Goal: Task Accomplishment & Management: Complete application form

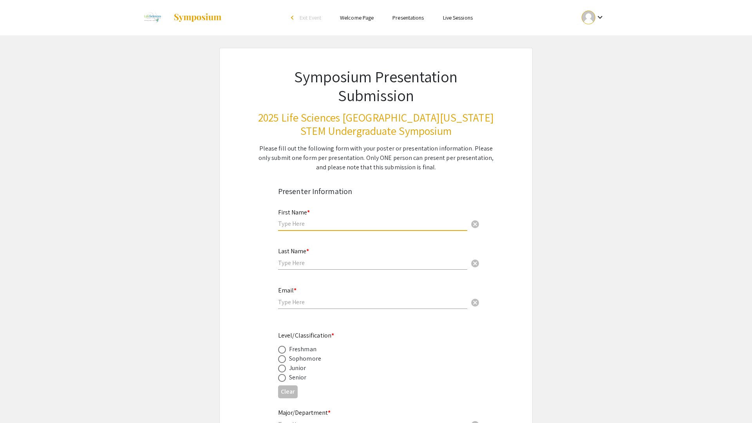
click at [315, 222] on input "text" at bounding box center [372, 223] width 189 height 8
type input "[PERSON_NAME]"
type input "Kothuru"
click at [384, 298] on input "kothurusaipuneeth@gmail.com" at bounding box center [372, 302] width 189 height 8
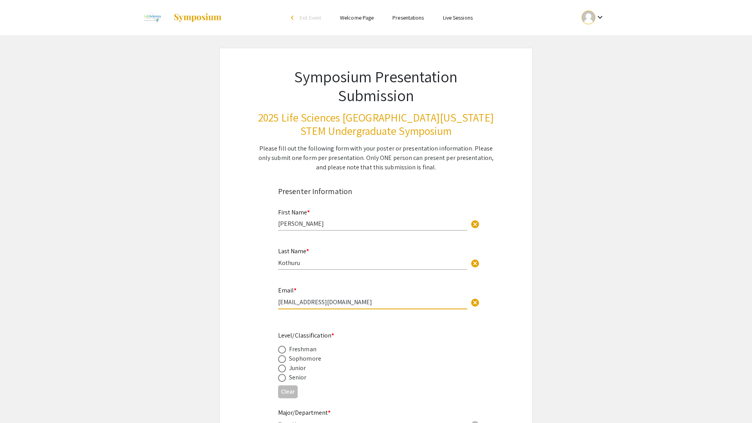
click at [384, 298] on input "kothurusaipuneeth@gmail.com" at bounding box center [372, 302] width 189 height 8
type input "[EMAIL_ADDRESS][DOMAIN_NAME]"
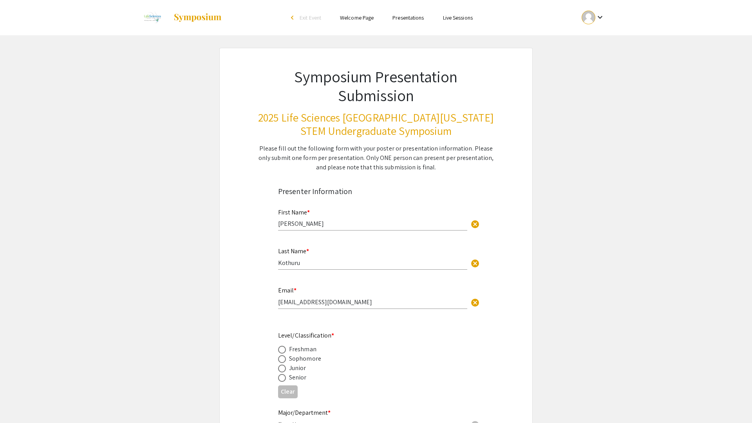
click at [284, 378] on span at bounding box center [282, 378] width 8 height 8
click at [284, 378] on input "radio" at bounding box center [282, 378] width 8 height 8
radio input "true"
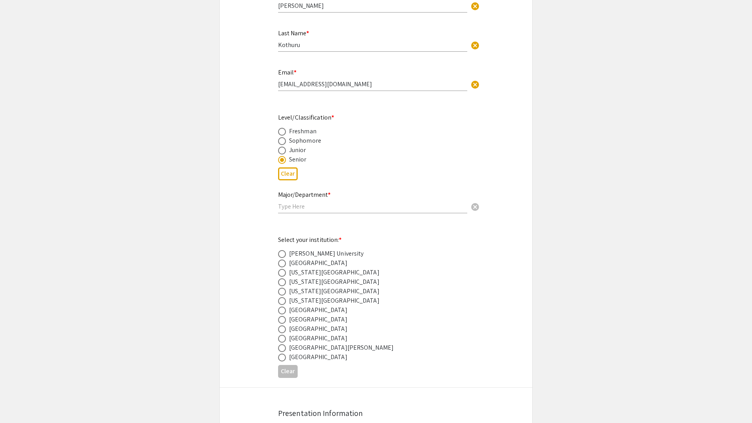
scroll to position [217, 0]
click at [281, 329] on span at bounding box center [282, 330] width 8 height 8
click at [281, 329] on input "radio" at bounding box center [282, 330] width 8 height 8
radio input "true"
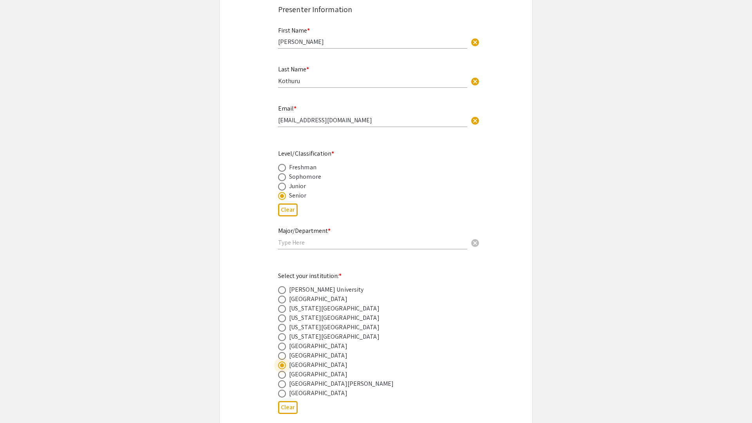
scroll to position [196, 0]
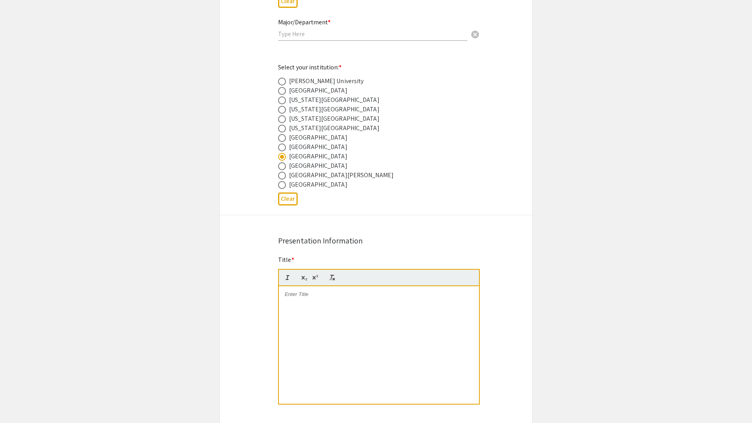
scroll to position [392, 0]
click at [310, 322] on div at bounding box center [379, 343] width 200 height 118
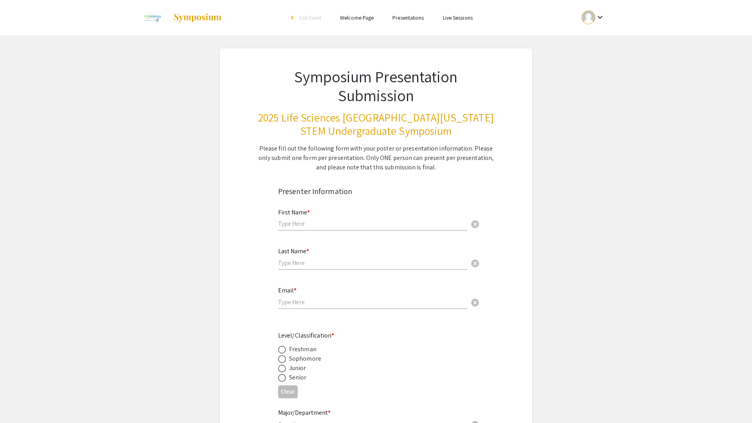
click at [604, 12] on div "keyboard_arrow_down" at bounding box center [593, 18] width 27 height 18
click at [586, 45] on button "My Account" at bounding box center [598, 38] width 48 height 19
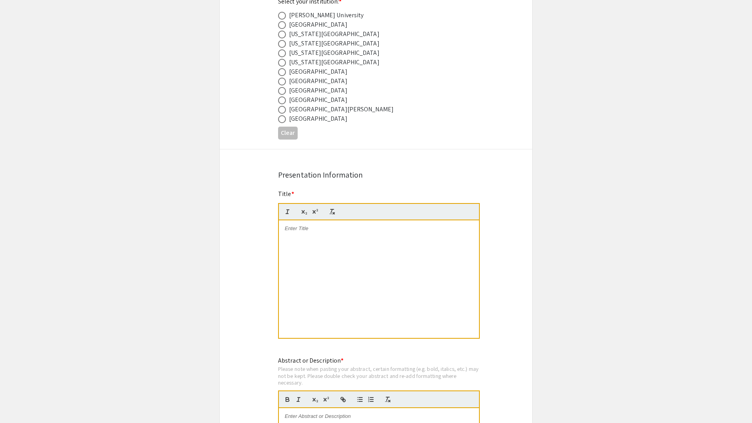
scroll to position [479, 0]
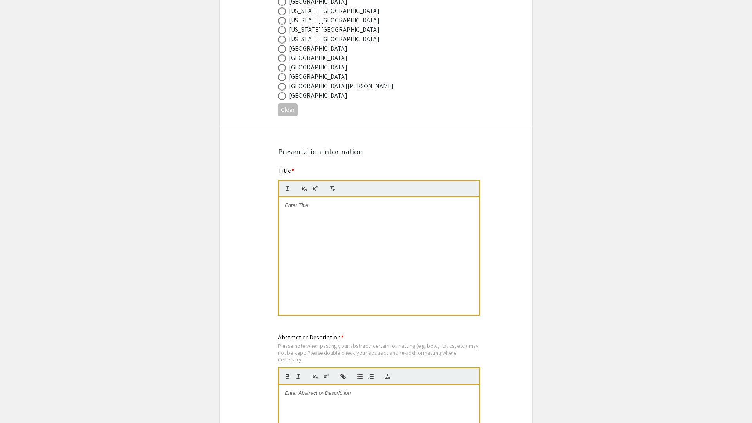
click at [272, 152] on div "Symposium Presentation Submission 2025 Life Sciences [GEOGRAPHIC_DATA][US_STATE…" at bounding box center [375, 276] width 313 height 1414
drag, startPoint x: 272, startPoint y: 182, endPoint x: 370, endPoint y: 138, distance: 107.5
click at [370, 139] on div "Symposium Presentation Submission 2025 Life Sciences [GEOGRAPHIC_DATA][US_STATE…" at bounding box center [375, 276] width 313 height 1414
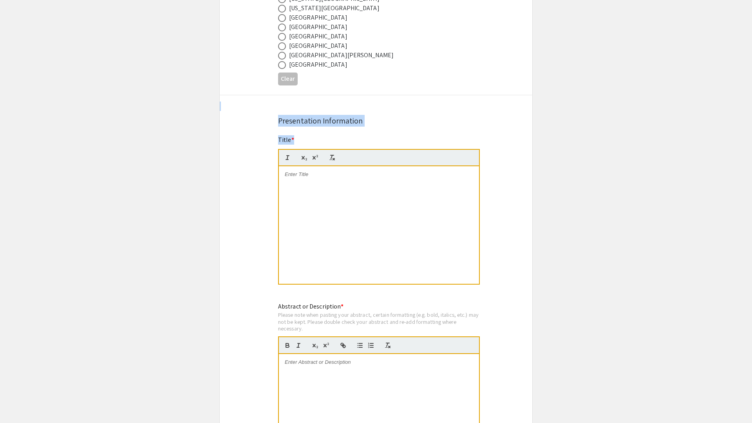
scroll to position [515, 0]
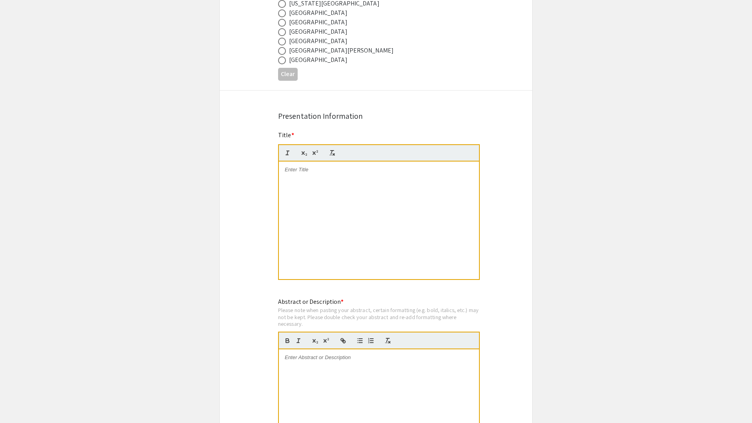
click at [254, 327] on div "Symposium Presentation Submission 2025 Life Sciences [GEOGRAPHIC_DATA][US_STATE…" at bounding box center [375, 240] width 313 height 1414
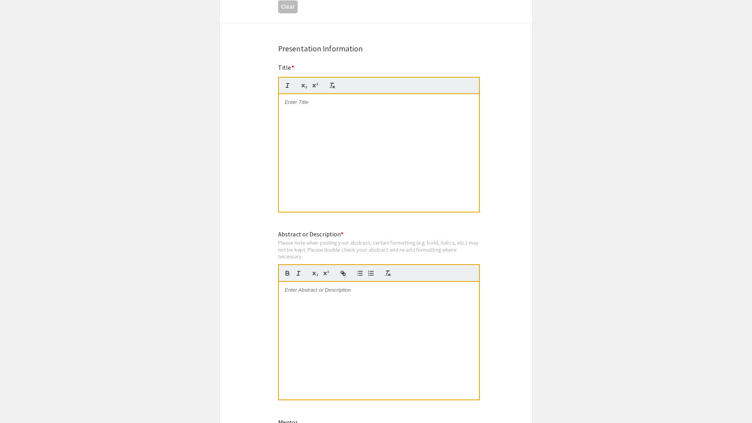
scroll to position [509, 0]
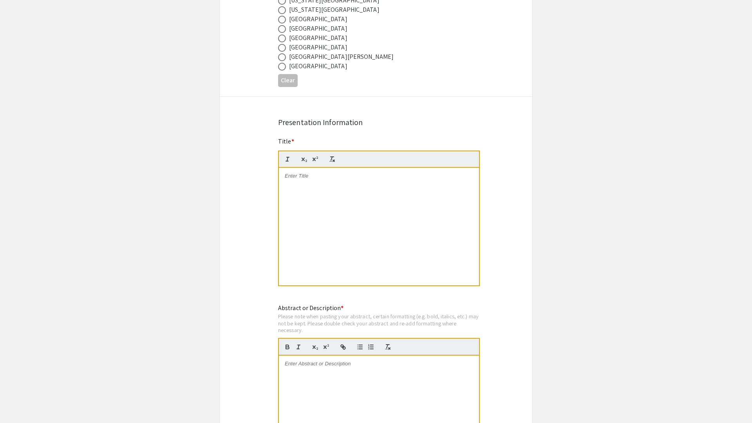
click at [300, 187] on div at bounding box center [379, 227] width 200 height 118
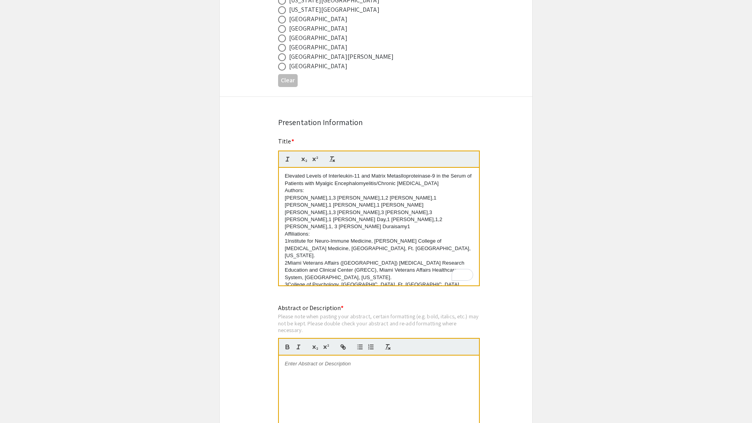
scroll to position [0, 0]
click at [447, 186] on p "Elevated Levels of Interleukin-11 and Matrix Metaslloproteinase-9 in the Serum …" at bounding box center [379, 179] width 188 height 14
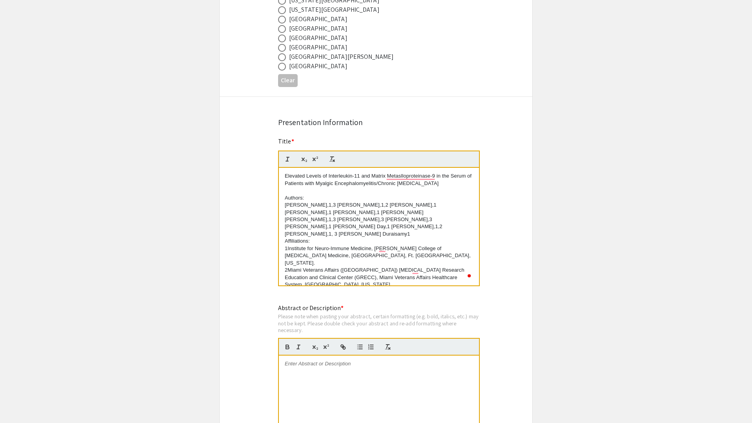
click at [380, 230] on p "[PERSON_NAME],1,3 [PERSON_NAME],1,2 [PERSON_NAME],1 [PERSON_NAME],1 [PERSON_NAM…" at bounding box center [379, 219] width 188 height 36
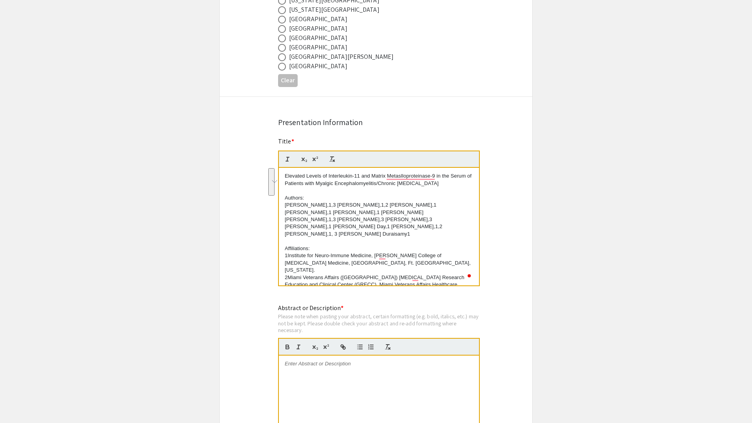
drag, startPoint x: 285, startPoint y: 207, endPoint x: 386, endPoint y: 227, distance: 103.1
click at [386, 227] on p "[PERSON_NAME],1,3 [PERSON_NAME],1,2 [PERSON_NAME],1 [PERSON_NAME],1 [PERSON_NAM…" at bounding box center [379, 219] width 188 height 36
click at [288, 161] on line "button" at bounding box center [287, 159] width 1 height 4
click at [351, 274] on p "2Miami Veterans Affairs ([GEOGRAPHIC_DATA]) [MEDICAL_DATA] Research Education a…" at bounding box center [379, 285] width 188 height 22
drag, startPoint x: 283, startPoint y: 178, endPoint x: 456, endPoint y: 184, distance: 173.3
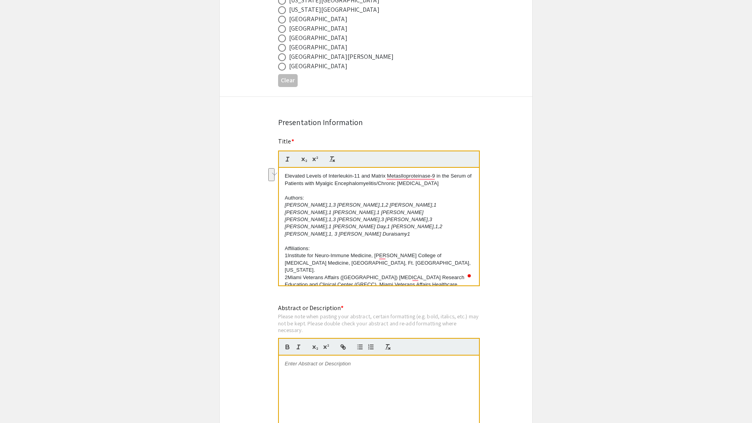
click at [456, 184] on div "Elevated Levels of Interleukin-11 and Matrix Metaslloproteinase-9 in the Serum …" at bounding box center [379, 227] width 200 height 118
click at [453, 192] on p "To enrich screen reader interactions, please activate Accessibility in Grammarl…" at bounding box center [379, 190] width 188 height 7
click at [285, 175] on p "Elevated Levels of Interleukin-11 and Matrix Metaslloproteinase-9 in the Serum …" at bounding box center [379, 179] width 188 height 14
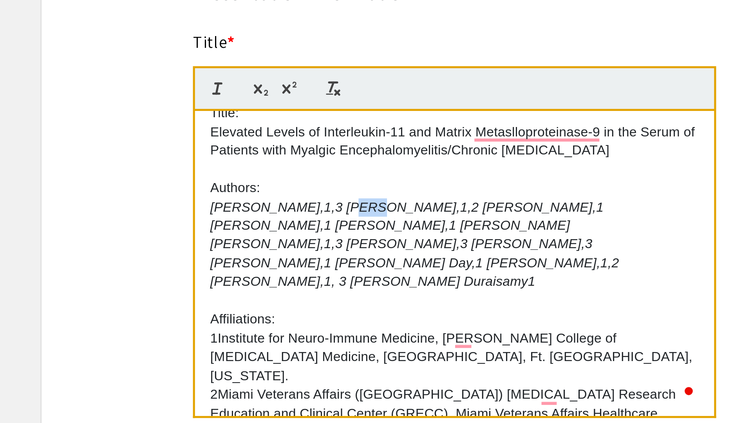
drag, startPoint x: 335, startPoint y: 206, endPoint x: 342, endPoint y: 206, distance: 6.7
click at [342, 206] on em "[PERSON_NAME],1,3 [PERSON_NAME],1,2 [PERSON_NAME],1 [PERSON_NAME],1 [PERSON_NAM…" at bounding box center [364, 219] width 159 height 35
click at [315, 158] on icon "button" at bounding box center [315, 159] width 7 height 7
click at [369, 208] on em "[PERSON_NAME],1,2 [PERSON_NAME],1 [PERSON_NAME],1 [PERSON_NAME],1 [PERSON_NAME]…" at bounding box center [364, 219] width 159 height 35
drag, startPoint x: 382, startPoint y: 207, endPoint x: 388, endPoint y: 207, distance: 5.9
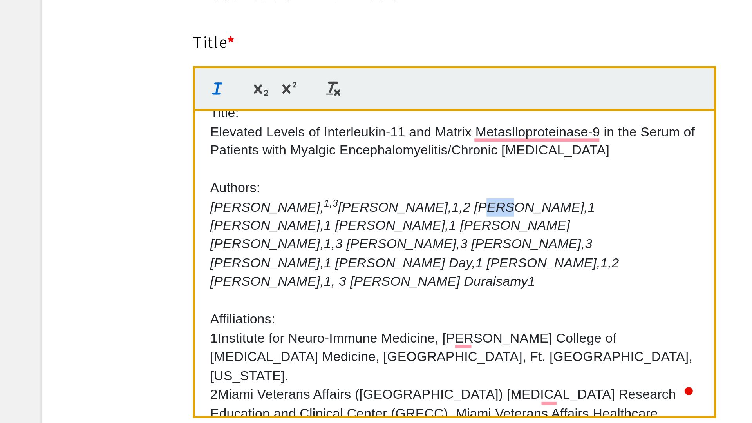
click at [388, 207] on em "[PERSON_NAME],1,2 [PERSON_NAME],1 [PERSON_NAME],1 [PERSON_NAME],1 [PERSON_NAME]…" at bounding box center [364, 219] width 159 height 35
click at [319, 159] on button "button" at bounding box center [315, 158] width 11 height 9
click at [443, 206] on em "[PERSON_NAME],1 [PERSON_NAME],1 [PERSON_NAME],1 [PERSON_NAME] [PERSON_NAME],1,3…" at bounding box center [364, 219] width 159 height 35
click at [317, 162] on icon "button" at bounding box center [315, 159] width 7 height 7
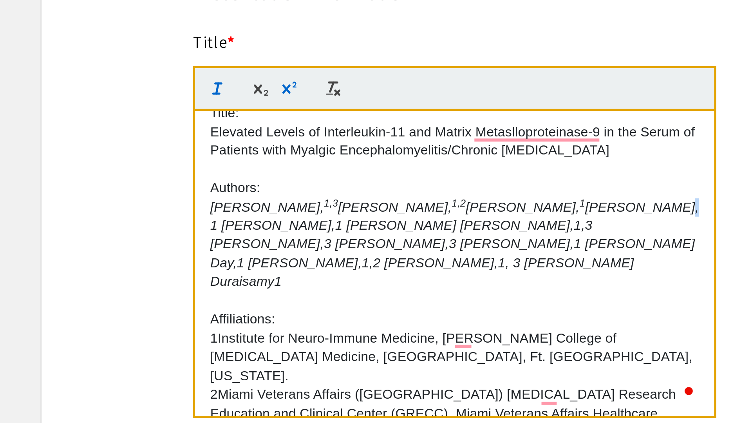
click at [299, 213] on em "[PERSON_NAME],1 [PERSON_NAME],1 [PERSON_NAME] [PERSON_NAME],1,3 [PERSON_NAME],3…" at bounding box center [379, 219] width 188 height 35
click at [313, 161] on icon "button" at bounding box center [314, 160] width 3 height 4
click at [346, 212] on em "[PERSON_NAME],1 [PERSON_NAME] [PERSON_NAME],1,3 [PERSON_NAME],3 [PERSON_NAME],3…" at bounding box center [379, 222] width 188 height 27
click at [317, 161] on icon "button" at bounding box center [315, 159] width 7 height 7
drag, startPoint x: 410, startPoint y: 214, endPoint x: 417, endPoint y: 214, distance: 6.7
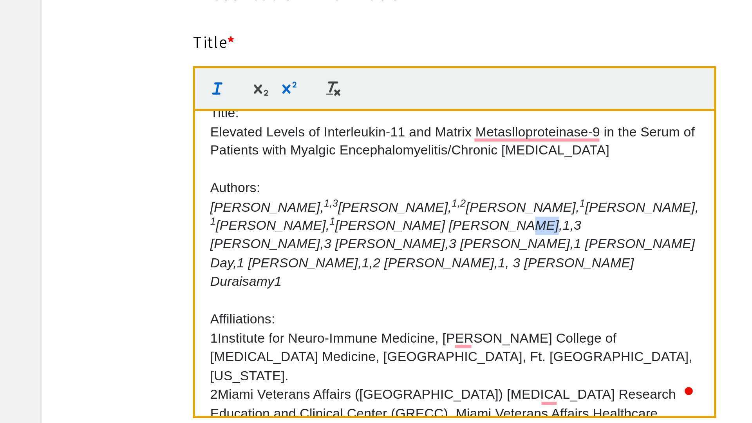
click at [417, 214] on em "[PERSON_NAME] [PERSON_NAME],1,3 [PERSON_NAME],3 [PERSON_NAME],3 [PERSON_NAME],1…" at bounding box center [379, 222] width 188 height 27
click at [316, 161] on icon "button" at bounding box center [315, 159] width 7 height 7
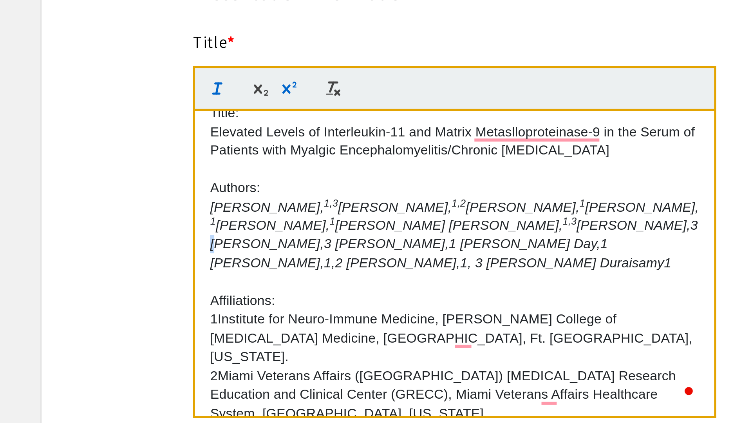
click at [451, 214] on em "[PERSON_NAME],3 [PERSON_NAME],3 [PERSON_NAME],1 [PERSON_NAME] Day,1 [PERSON_NAM…" at bounding box center [380, 219] width 190 height 20
click at [315, 161] on icon "button" at bounding box center [315, 159] width 7 height 7
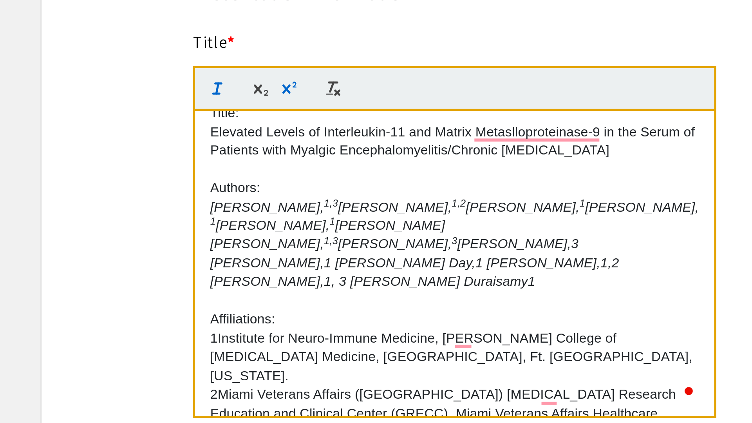
click at [304, 219] on em "[PERSON_NAME],3 [PERSON_NAME],1 [PERSON_NAME] Day,1 [PERSON_NAME],1,2 [PERSON_N…" at bounding box center [364, 226] width 159 height 20
click at [305, 219] on em "[PERSON_NAME],3 [PERSON_NAME],1 [PERSON_NAME] Day,1 [PERSON_NAME],1,2 [PERSON_N…" at bounding box center [364, 226] width 159 height 20
click at [313, 161] on icon "button" at bounding box center [314, 160] width 3 height 4
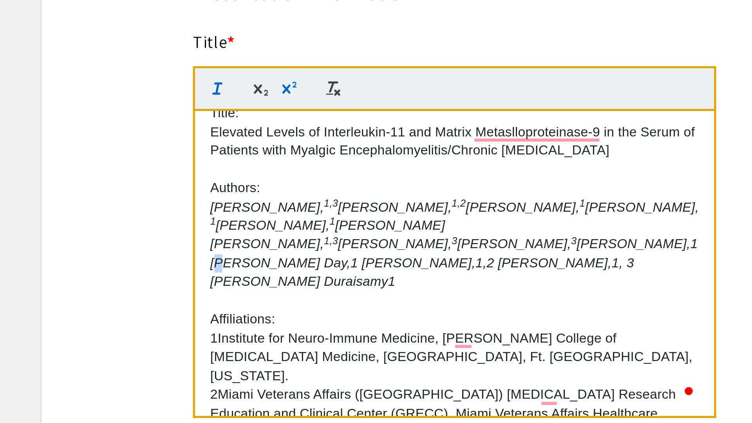
click at [349, 221] on em "[PERSON_NAME],1 [PERSON_NAME] Day,1 [PERSON_NAME],1,2 [PERSON_NAME],1, 3 [PERSO…" at bounding box center [380, 226] width 190 height 20
click at [315, 163] on icon "button" at bounding box center [315, 159] width 7 height 7
click at [383, 223] on em "[PERSON_NAME] Day,1 [PERSON_NAME],1,2 [PERSON_NAME],1, 3 [PERSON_NAME] Duraisam…" at bounding box center [367, 229] width 165 height 13
click at [315, 162] on icon "button" at bounding box center [315, 159] width 7 height 7
drag, startPoint x: 433, startPoint y: 220, endPoint x: 427, endPoint y: 220, distance: 6.7
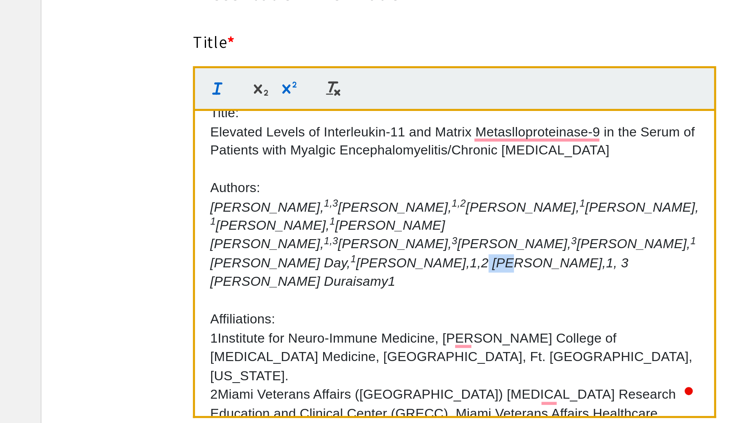
click at [426, 223] on em "[PERSON_NAME],1,2 [PERSON_NAME],1, 3 [PERSON_NAME] Duraisamy1" at bounding box center [366, 229] width 163 height 13
click at [315, 159] on icon "button" at bounding box center [315, 159] width 7 height 7
drag, startPoint x: 323, startPoint y: 229, endPoint x: 316, endPoint y: 229, distance: 7.1
click at [316, 229] on em "[PERSON_NAME],1, 3 [PERSON_NAME] Duraisamy1" at bounding box center [364, 229] width 159 height 13
click at [313, 161] on icon "button" at bounding box center [314, 160] width 3 height 4
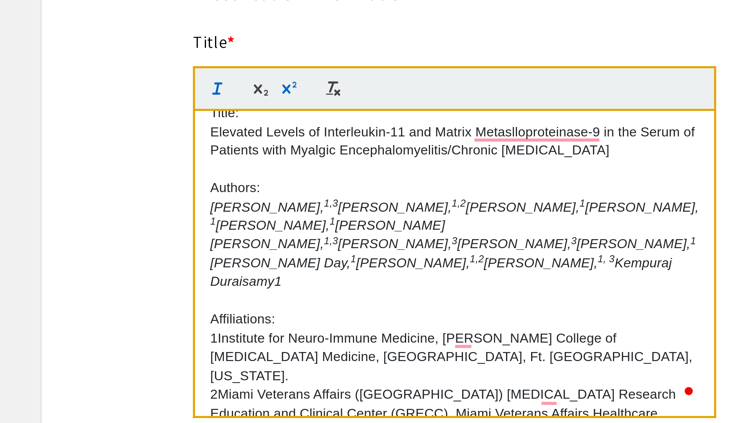
click at [372, 230] on p "[PERSON_NAME], 1,3 [PERSON_NAME], 1,2 [PERSON_NAME], 1 [PERSON_NAME], 1 [PERSON…" at bounding box center [379, 219] width 188 height 36
click at [314, 161] on icon "button" at bounding box center [314, 160] width 3 height 4
click at [367, 237] on p "To enrich screen reader interactions, please activate Accessibility in Grammarl…" at bounding box center [379, 240] width 188 height 7
click at [321, 226] on em "1, 3" at bounding box center [362, 228] width 154 height 11
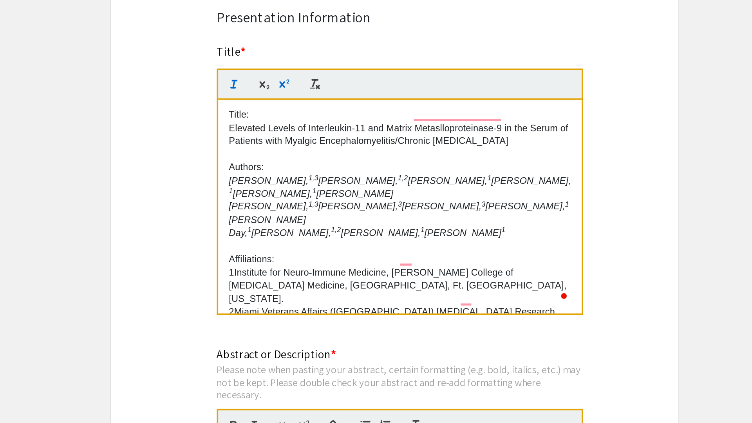
scroll to position [0, 0]
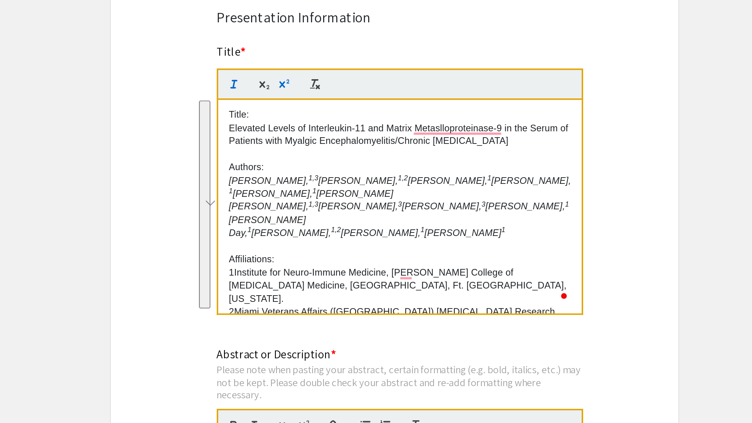
drag, startPoint x: 466, startPoint y: 281, endPoint x: 278, endPoint y: 162, distance: 221.9
click at [278, 162] on quill-editor "Title: Elevated Levels of Interleukin-11 and Matrix Metaslloproteinase-9 in the…" at bounding box center [379, 218] width 202 height 136
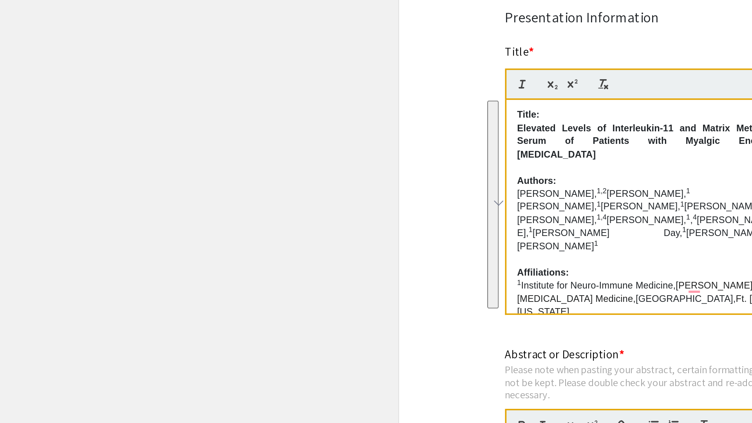
scroll to position [38, 0]
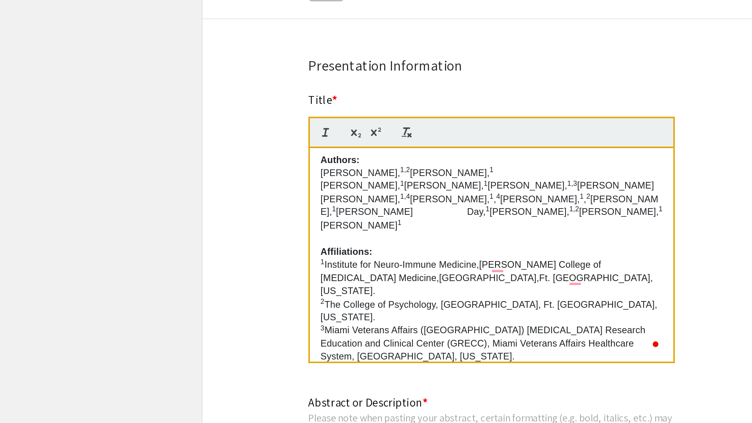
click at [364, 214] on p "To enrich screen reader interactions, please activate Accessibility in Grammarl…" at bounding box center [379, 217] width 188 height 7
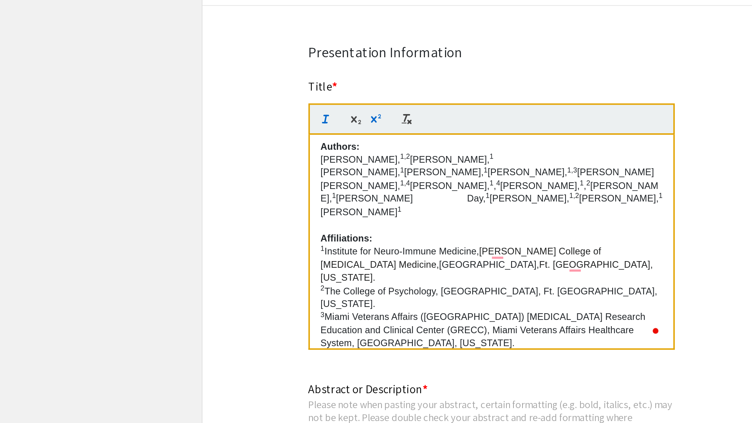
click at [283, 175] on div "Title: Elevated Levels of Interleukin-11 and Matrix Metalloproteinase-9 in the …" at bounding box center [379, 227] width 200 height 118
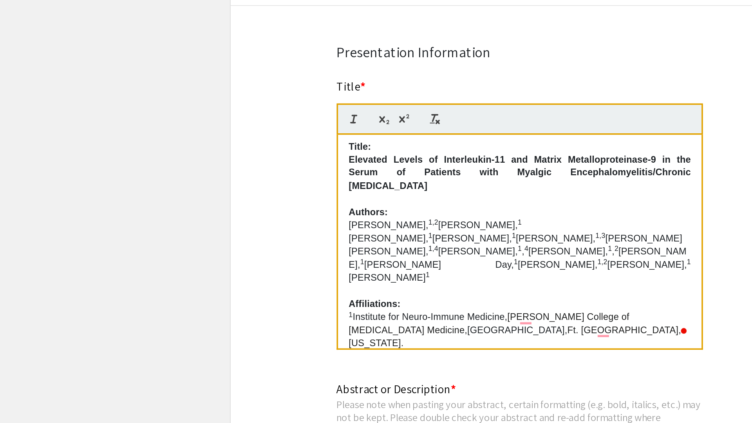
drag, startPoint x: 284, startPoint y: 183, endPoint x: 326, endPoint y: 195, distance: 43.7
click at [326, 195] on p "Elevated Levels of Interleukin-11 and Matrix Metalloproteinase-9 in the Serum o…" at bounding box center [379, 189] width 188 height 22
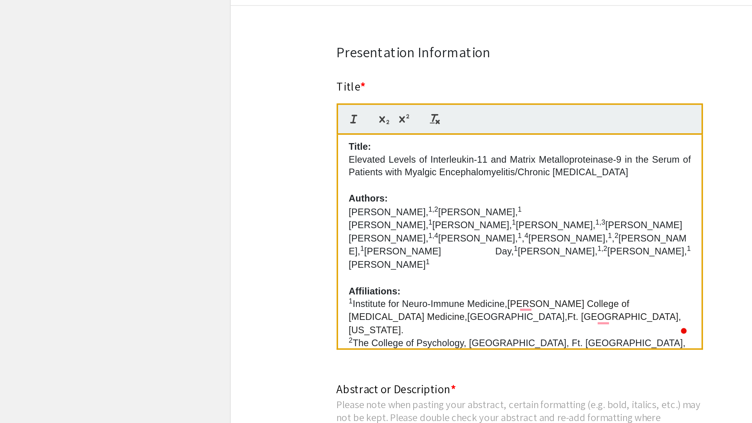
click at [332, 199] on p "To enrich screen reader interactions, please activate Accessibility in Grammarl…" at bounding box center [379, 195] width 188 height 7
click at [353, 212] on p "[PERSON_NAME], 1,2 [PERSON_NAME], 1 [PERSON_NAME], 1 [PERSON_NAME], 1 [PERSON_N…" at bounding box center [379, 225] width 188 height 36
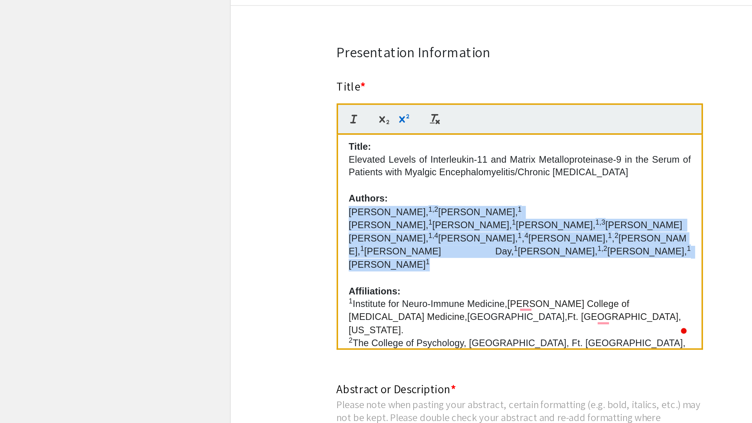
drag, startPoint x: 284, startPoint y: 212, endPoint x: 379, endPoint y: 234, distance: 97.6
click at [379, 234] on div "Title: Elevated Levels of Interleukin-11 and Matrix Metalloproteinase-9 in the …" at bounding box center [379, 227] width 200 height 118
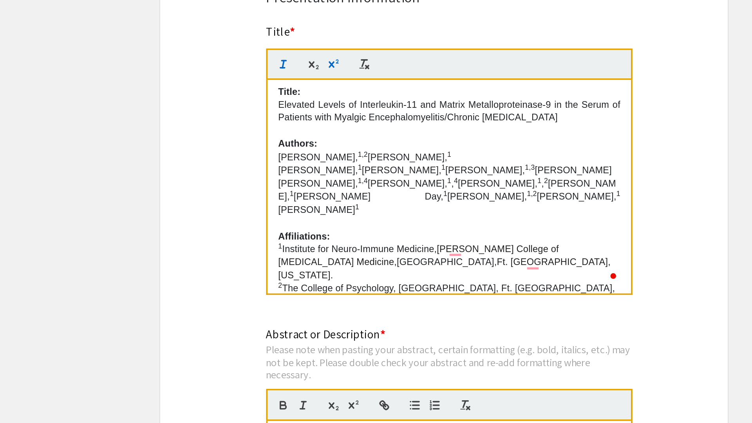
scroll to position [443, 0]
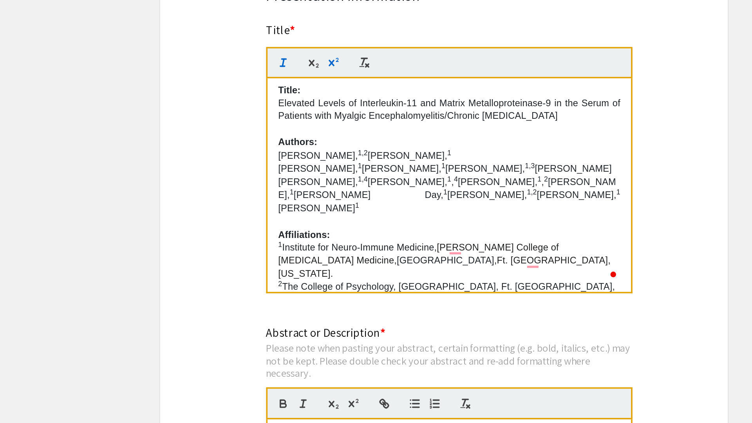
click at [466, 359] on p "3 Miami Veterans Affairs ([GEOGRAPHIC_DATA]) [MEDICAL_DATA] Research Education …" at bounding box center [379, 370] width 188 height 22
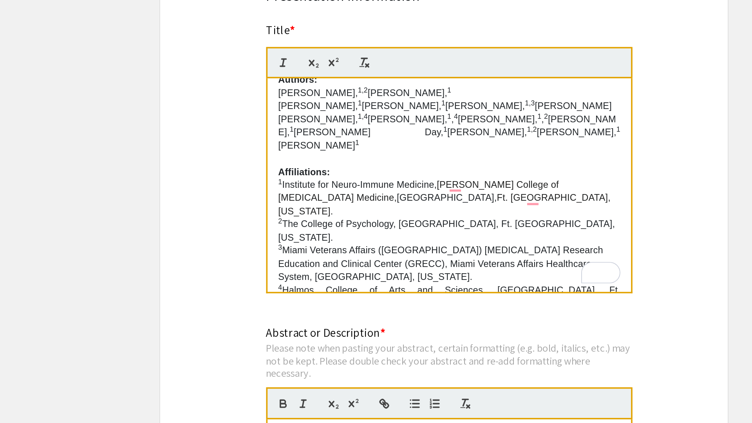
click at [379, 361] on p "To enrich screen reader interactions, please activate Accessibility in Grammarl…" at bounding box center [379, 364] width 188 height 7
click at [349, 361] on p "To enrich screen reader interactions, please activate Accessibility in Grammarl…" at bounding box center [379, 364] width 188 height 7
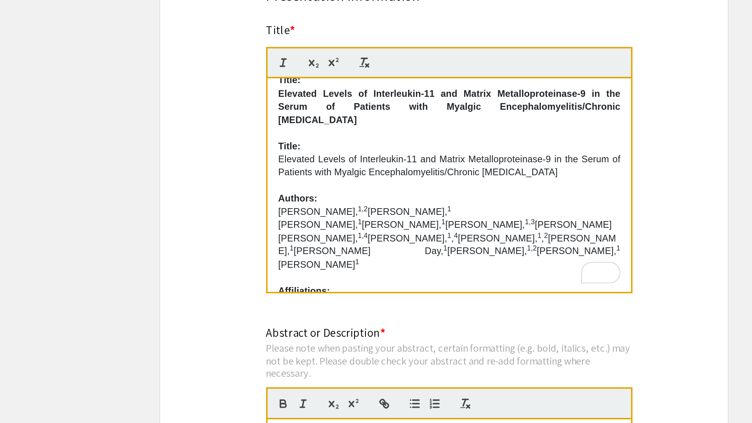
scroll to position [5, 0]
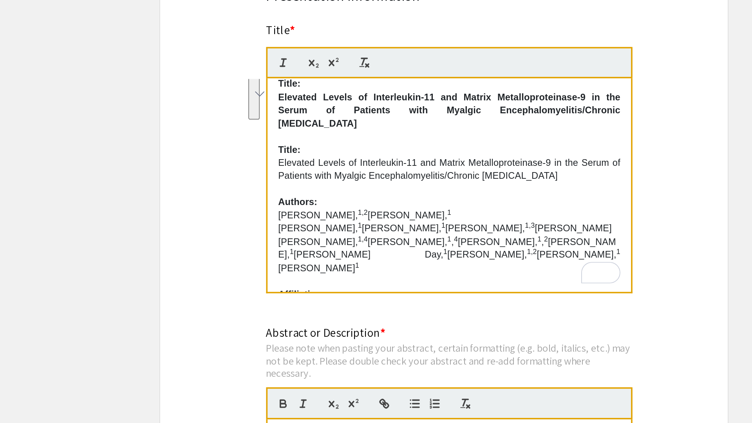
drag, startPoint x: 283, startPoint y: 237, endPoint x: 312, endPoint y: 259, distance: 36.1
click at [312, 259] on div "Title: Elevated Levels of Interleukin-11 and Matrix Metalloproteinase-9 in the …" at bounding box center [379, 292] width 200 height 118
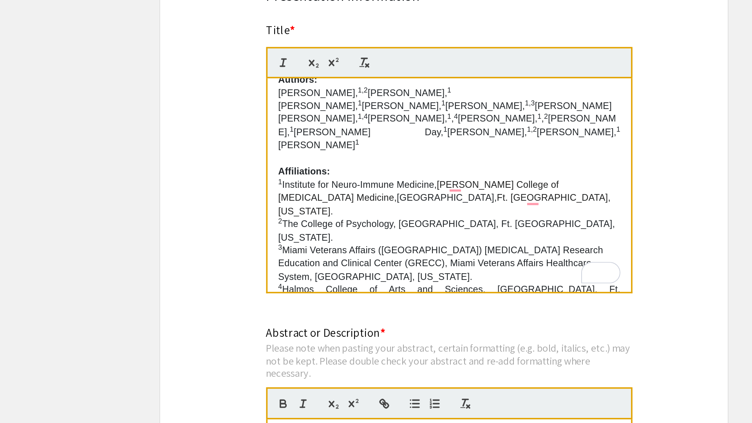
scroll to position [443, 0]
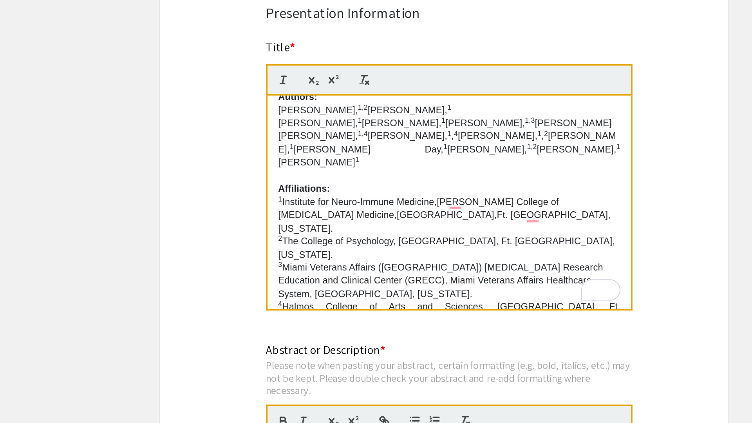
click at [257, 308] on div "Symposium Presentation Submission 2025 Life Sciences [GEOGRAPHIC_DATA][US_STATE…" at bounding box center [375, 312] width 313 height 1414
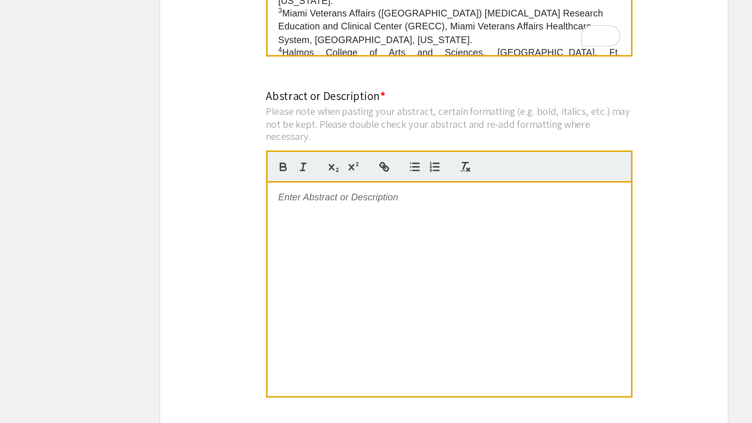
scroll to position [574, 0]
click at [328, 317] on div at bounding box center [379, 349] width 200 height 118
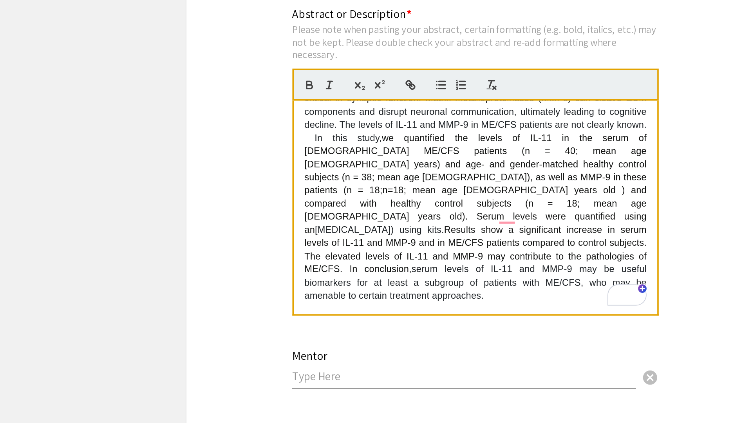
scroll to position [65, 0]
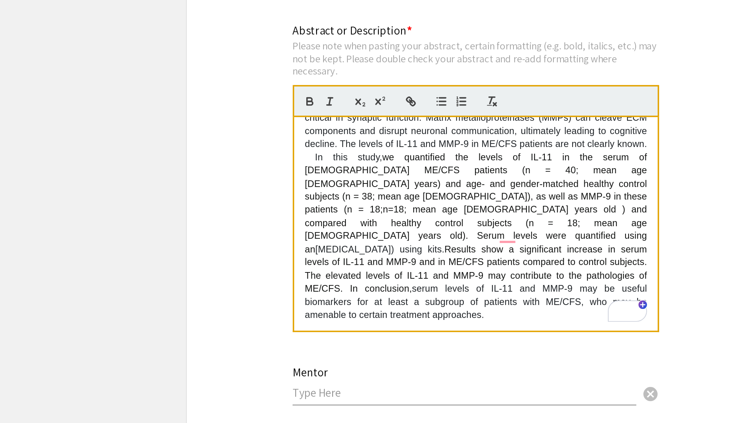
click at [285, 343] on p "Myalgic encephalomyelitis/chronic [MEDICAL_DATA] (ME/CFS) is a disease of unkno…" at bounding box center [379, 275] width 188 height 166
drag, startPoint x: 409, startPoint y: 359, endPoint x: 259, endPoint y: 359, distance: 149.7
click at [259, 359] on div "Symposium Presentation Submission 2025 Life Sciences [GEOGRAPHIC_DATA][US_STATE…" at bounding box center [375, 136] width 313 height 1414
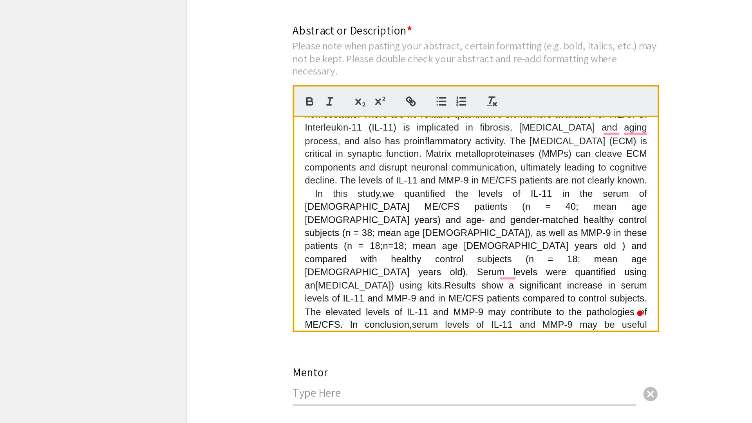
scroll to position [0, 0]
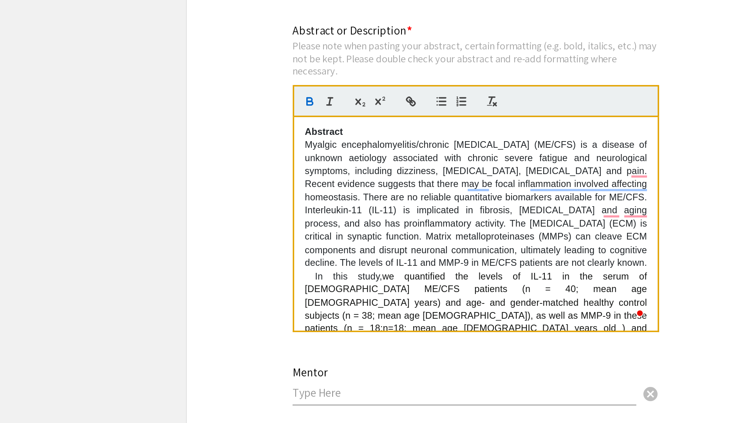
click at [256, 335] on div "Symposium Presentation Submission 2025 Life Sciences [GEOGRAPHIC_DATA][US_STATE…" at bounding box center [375, 136] width 313 height 1414
click at [329, 319] on p "Myalgic encephalomyelitis/chronic [MEDICAL_DATA] (ME/CFS) is a disease of unkno…" at bounding box center [379, 340] width 188 height 166
click at [312, 252] on p "Abstract" at bounding box center [379, 253] width 188 height 7
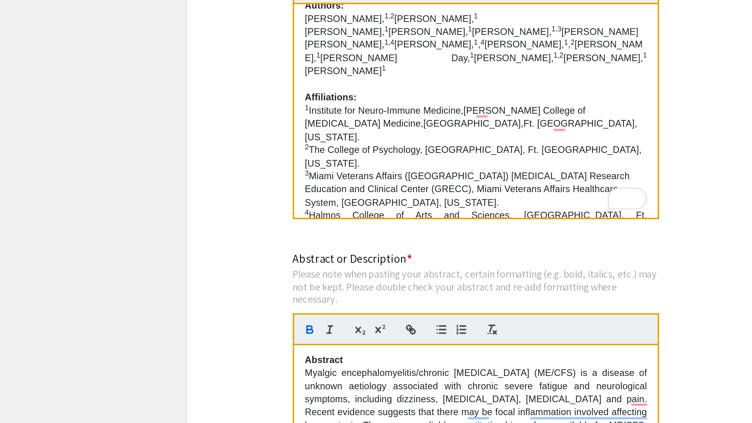
click at [328, 98] on p "To enrich screen reader interactions, please activate Accessibility in Grammarl…" at bounding box center [379, 101] width 188 height 7
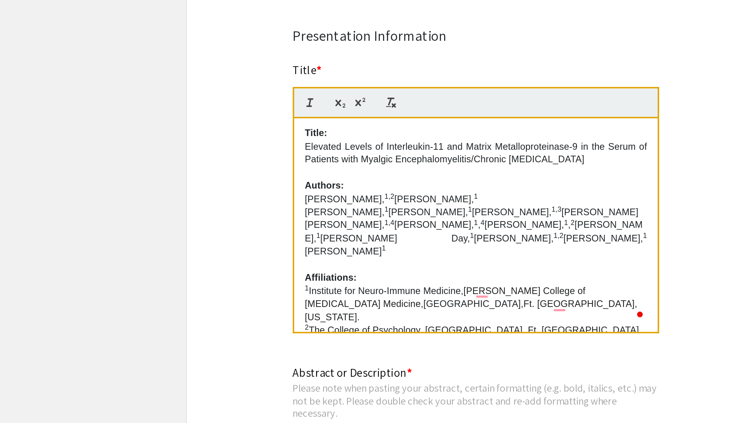
scroll to position [609, 0]
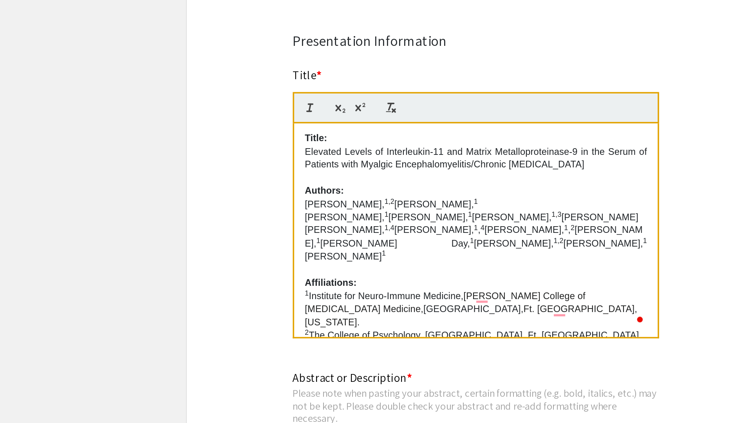
click at [230, 126] on div "Symposium Presentation Submission 2025 Life Sciences [GEOGRAPHIC_DATA][US_STATE…" at bounding box center [375, 146] width 313 height 1414
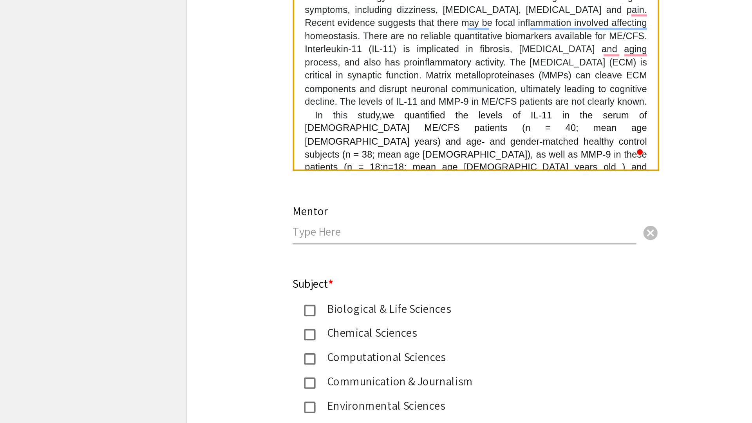
scroll to position [698, 0]
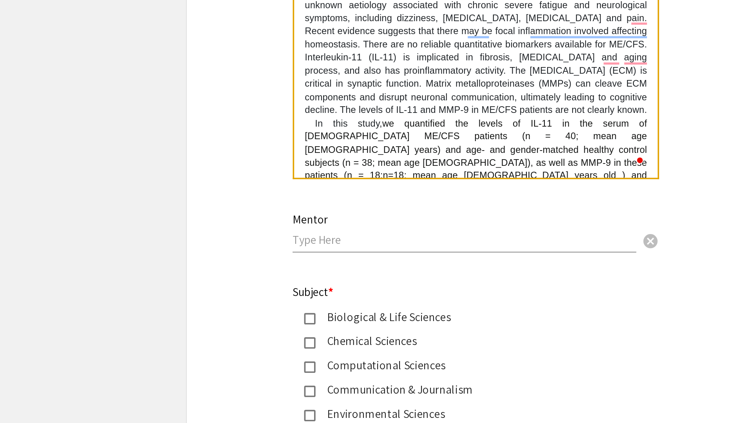
click at [361, 274] on p "Myalgic encephalomyelitis/chronic [MEDICAL_DATA] (ME/CFS) is a disease of unkno…" at bounding box center [379, 261] width 188 height 166
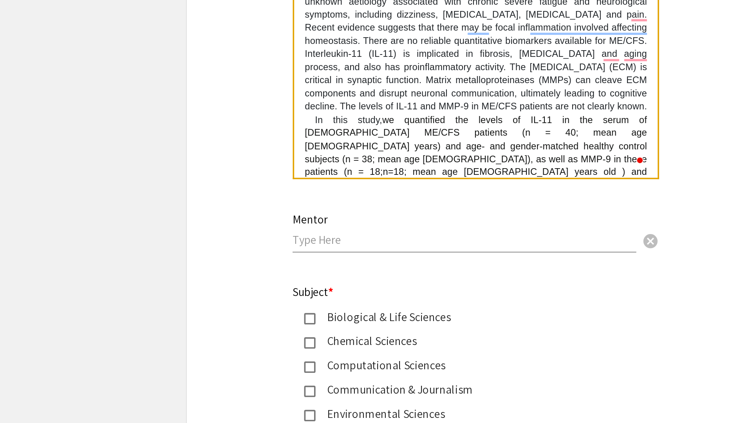
scroll to position [51, 0]
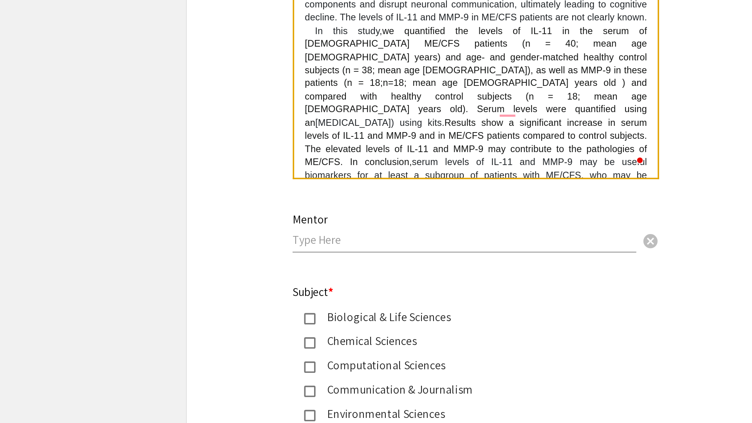
click at [332, 320] on input "text" at bounding box center [372, 318] width 189 height 8
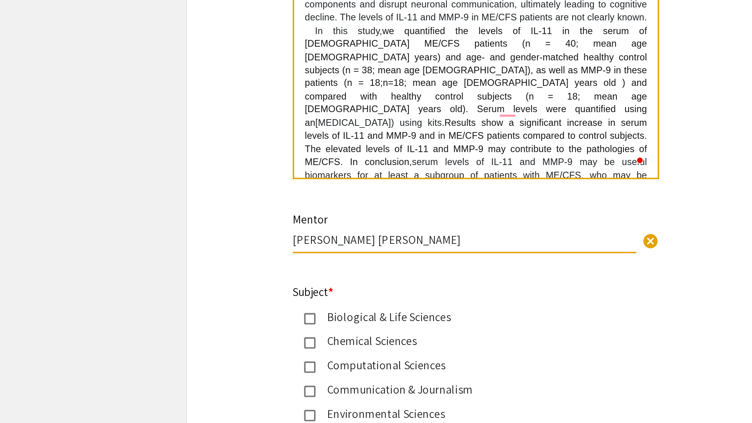
type input "[PERSON_NAME] [PERSON_NAME]"
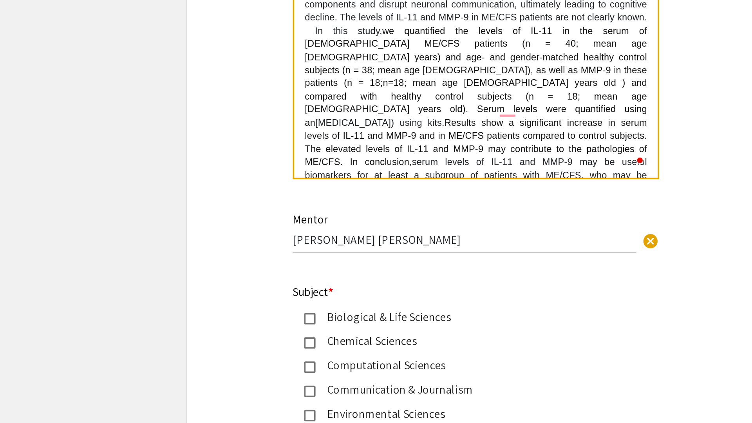
click at [253, 345] on div "Symposium Presentation Submission 2025 Life Sciences [GEOGRAPHIC_DATA][US_STATE…" at bounding box center [375, 57] width 313 height 1414
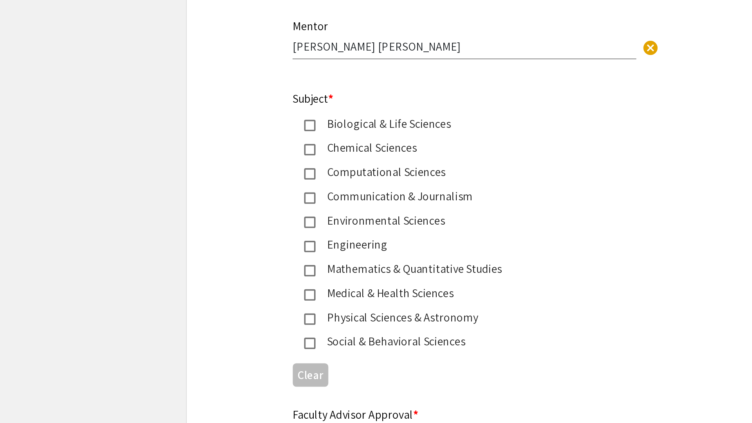
scroll to position [802, 0]
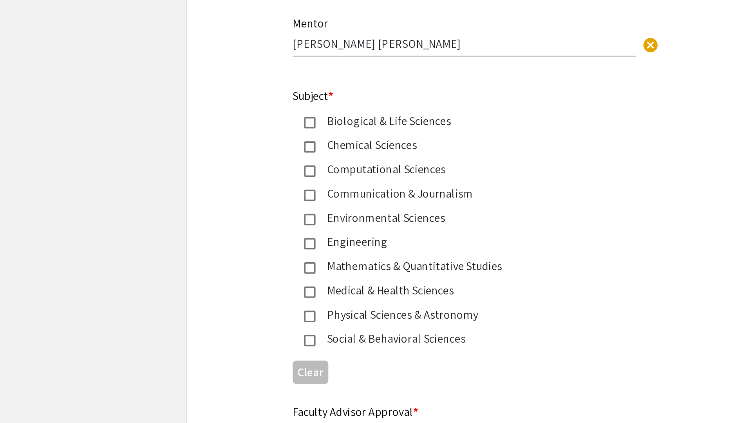
click at [284, 259] on mat-pseudo-checkbox at bounding box center [287, 257] width 6 height 6
click at [288, 259] on mat-pseudo-checkbox at bounding box center [287, 257] width 6 height 6
click at [286, 354] on mat-pseudo-checkbox at bounding box center [287, 351] width 6 height 6
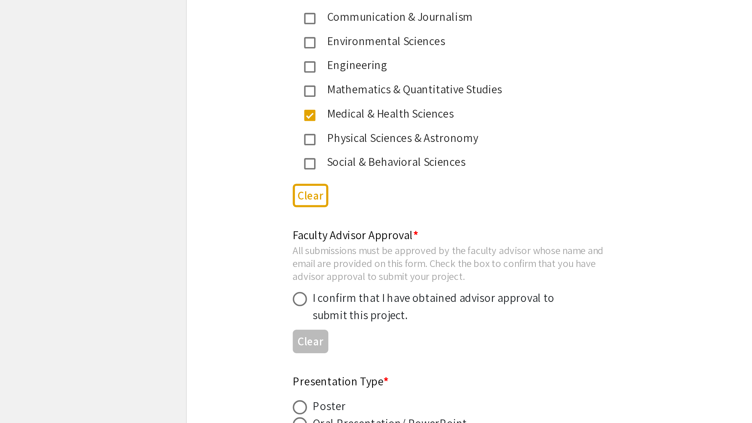
scroll to position [899, 0]
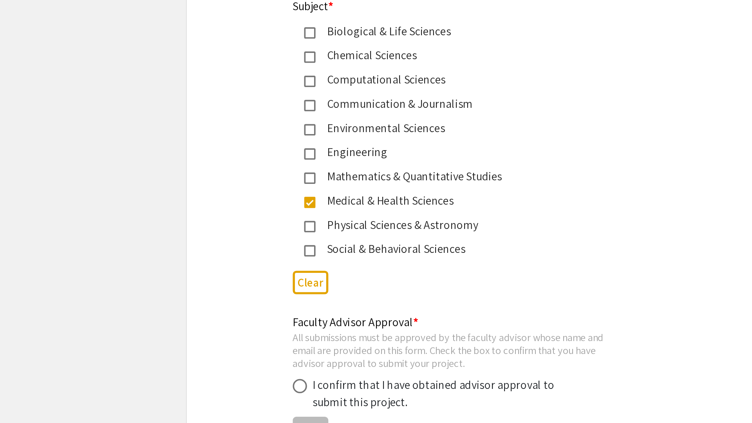
click at [286, 163] on mat-pseudo-checkbox at bounding box center [287, 160] width 6 height 6
click at [230, 323] on div "Faculty Advisor Approval * All submissions must be approved by the faculty advi…" at bounding box center [376, 351] width 313 height 72
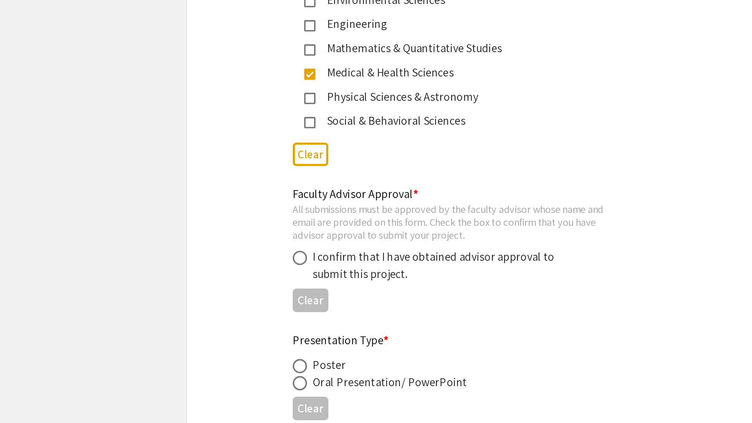
scroll to position [922, 0]
click at [282, 333] on span at bounding box center [282, 332] width 8 height 8
click at [282, 333] on input "radio" at bounding box center [282, 332] width 8 height 8
radio input "true"
click at [229, 360] on div "Faculty Advisor Approval * All submissions must be approved by the faculty advi…" at bounding box center [376, 328] width 313 height 72
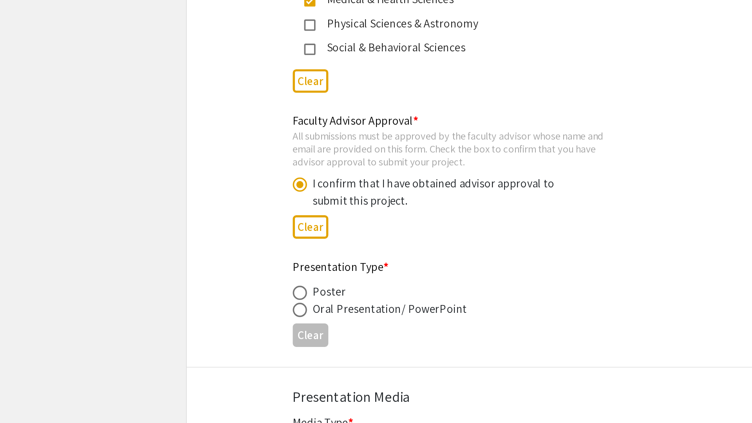
scroll to position [968, 0]
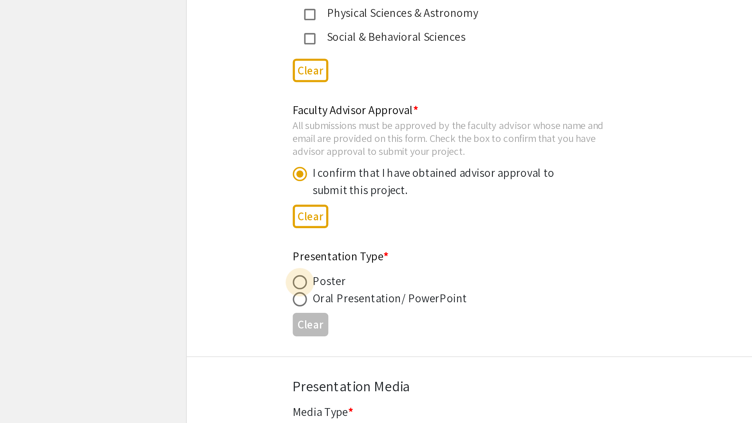
click at [279, 347] on span at bounding box center [282, 345] width 8 height 8
click at [279, 347] on input "radio" at bounding box center [282, 345] width 8 height 8
radio input "true"
click at [257, 350] on div "Presentation Type * Poster Oral Presentation/ PowerPoint Clear" at bounding box center [376, 352] width 313 height 52
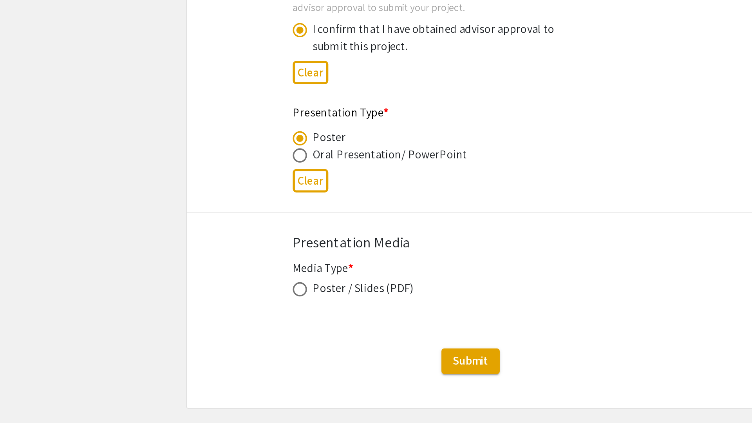
scroll to position [1047, 0]
click at [284, 349] on span at bounding box center [282, 349] width 8 height 8
click at [284, 349] on input "radio" at bounding box center [282, 349] width 8 height 8
radio input "true"
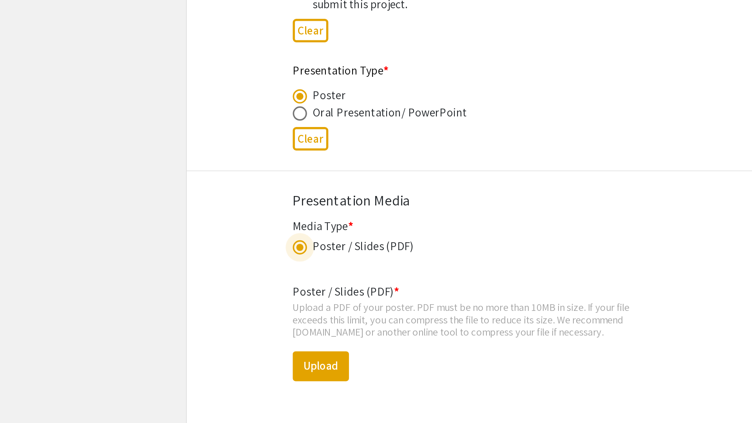
scroll to position [1071, 0]
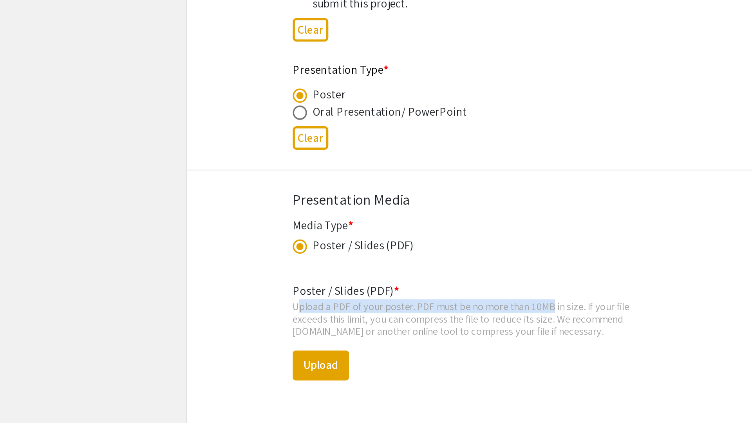
drag, startPoint x: 277, startPoint y: 360, endPoint x: 419, endPoint y: 360, distance: 142.2
click at [402, 355] on div "Poster / Slides (PDF) * Upload a PDF of your poster. PDF must be no more than 1…" at bounding box center [376, 378] width 196 height 79
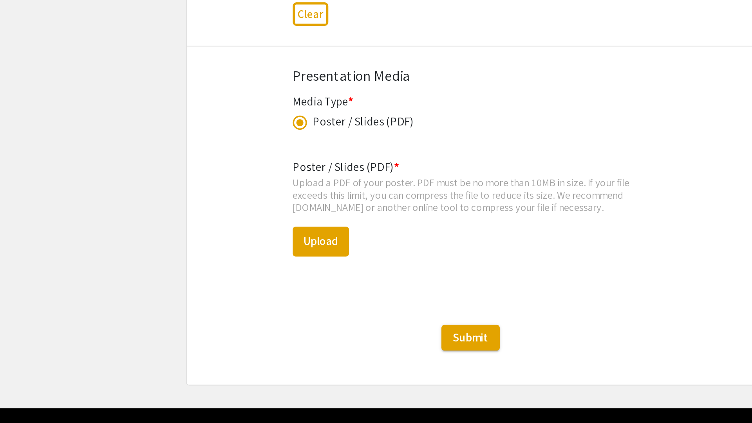
scroll to position [1139, 0]
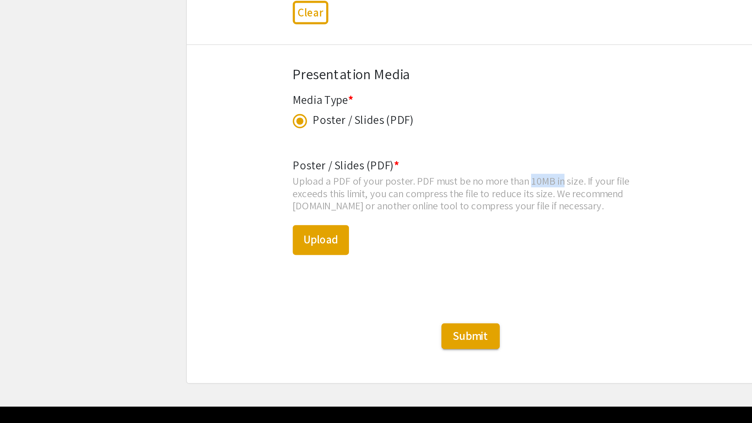
drag, startPoint x: 409, startPoint y: 294, endPoint x: 427, endPoint y: 293, distance: 17.3
click at [427, 293] on div "Upload a PDF of your poster. PDF must be no more than 10MB in size. If your fil…" at bounding box center [376, 296] width 196 height 21
click at [453, 301] on div "Upload a PDF of your poster. PDF must be no more than 10MB in size. If your fil…" at bounding box center [376, 296] width 196 height 21
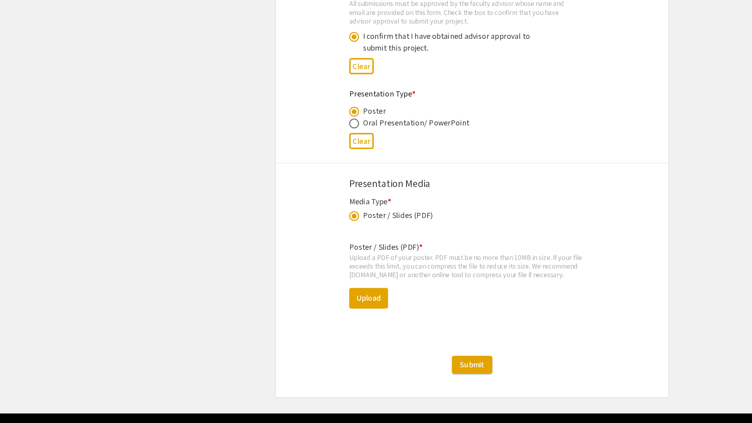
scroll to position [1138, 0]
